Goal: Check status: Check status

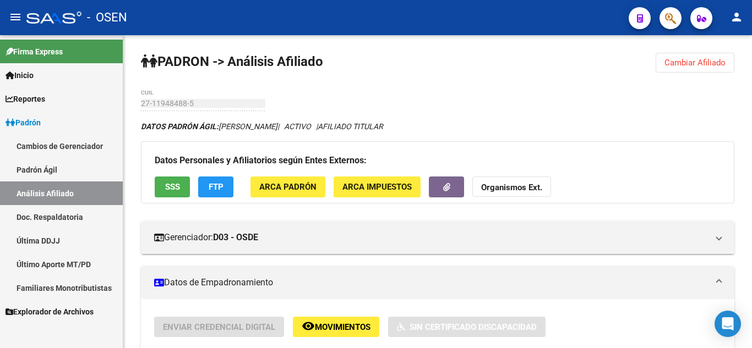
scroll to position [110, 0]
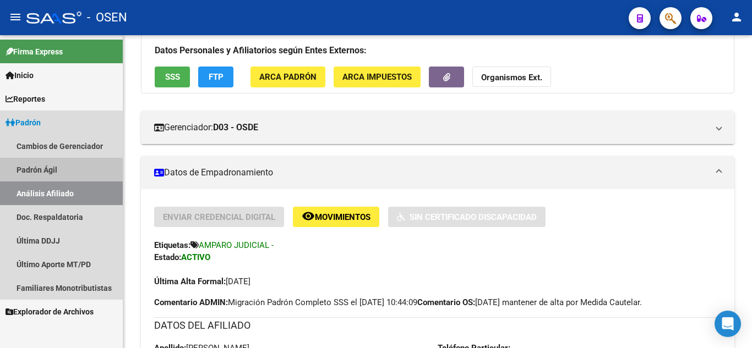
click at [53, 178] on link "Padrón Ágil" at bounding box center [61, 170] width 123 height 24
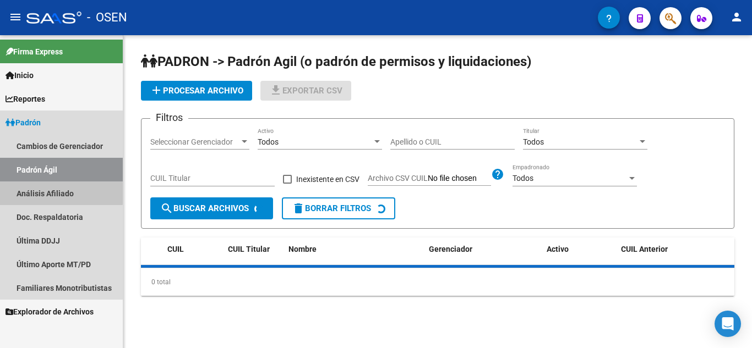
click at [58, 190] on link "Análisis Afiliado" at bounding box center [61, 194] width 123 height 24
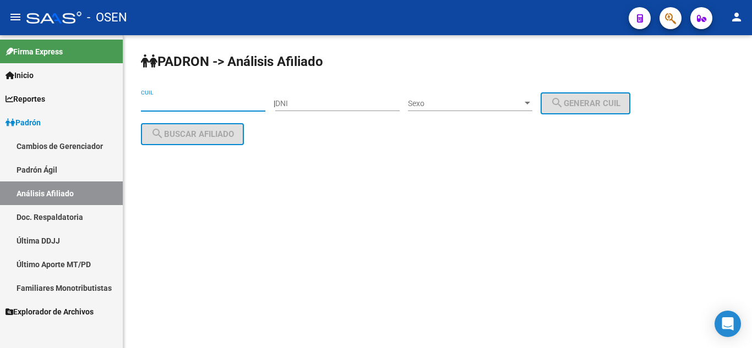
click at [165, 102] on input "CUIL" at bounding box center [203, 103] width 124 height 9
paste input "27-27010844-5"
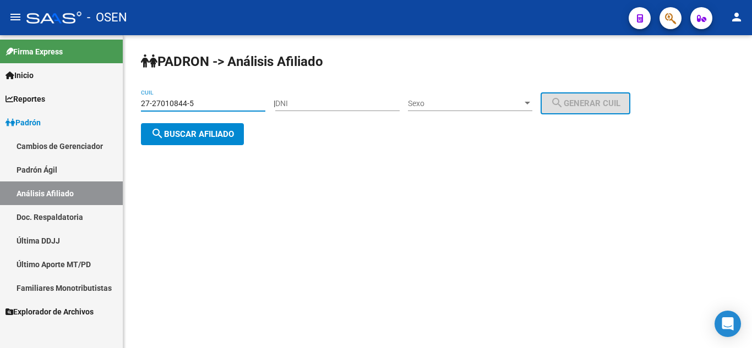
type input "27-27010844-5"
click at [214, 143] on button "search Buscar afiliado" at bounding box center [192, 134] width 103 height 22
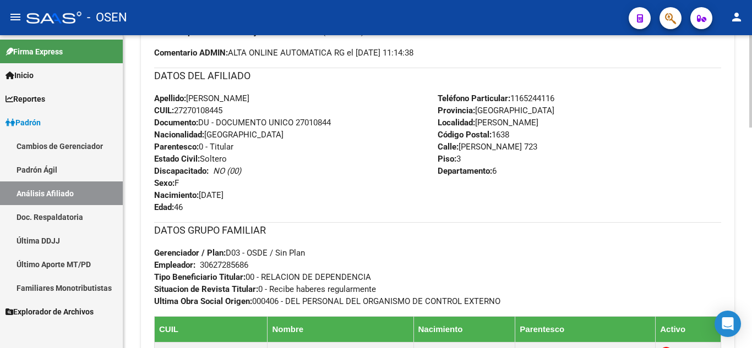
scroll to position [418, 0]
